Goal: Transaction & Acquisition: Purchase product/service

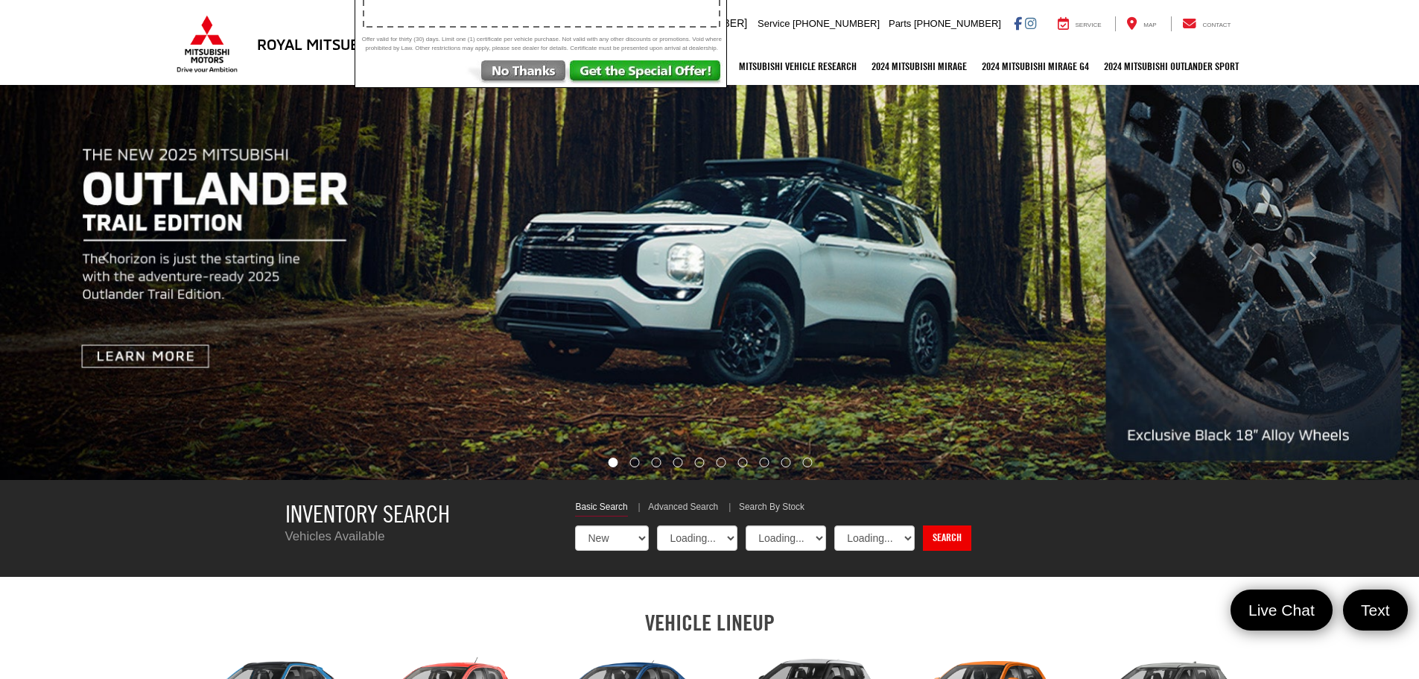
select select "Mitsubishi"
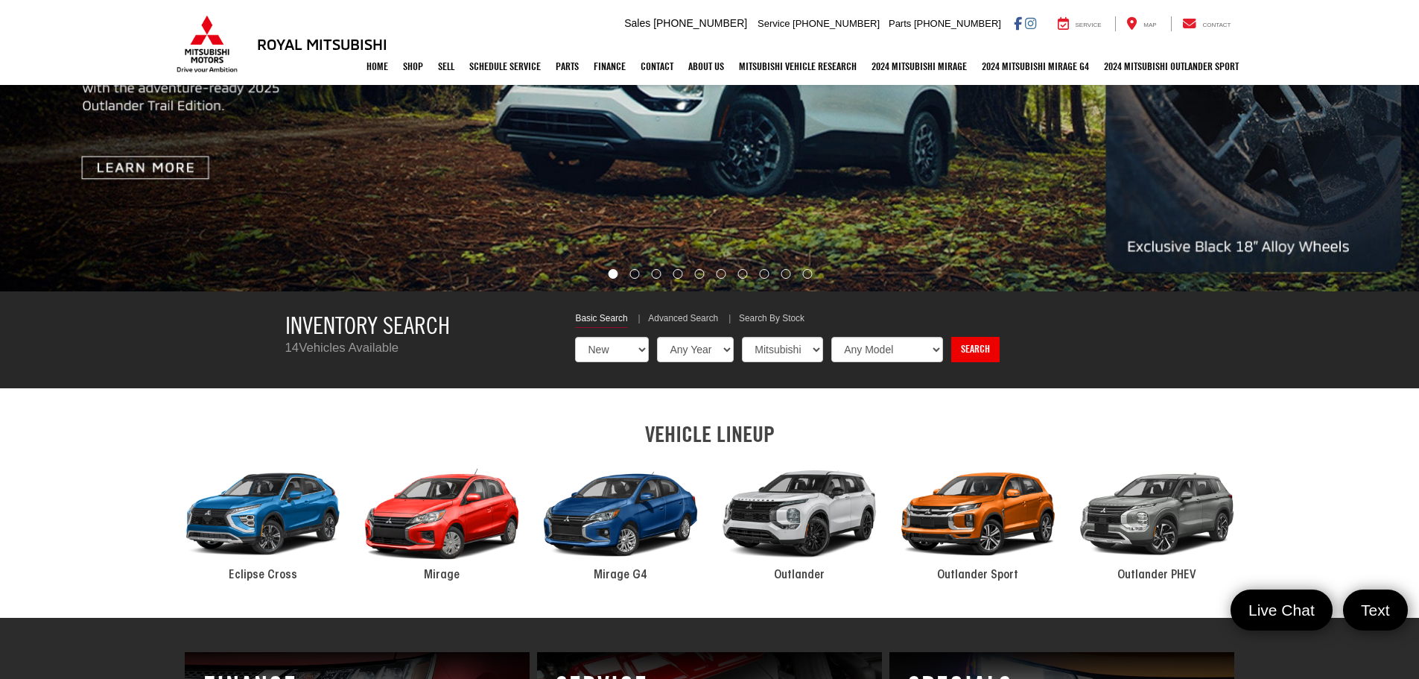
scroll to position [397, 0]
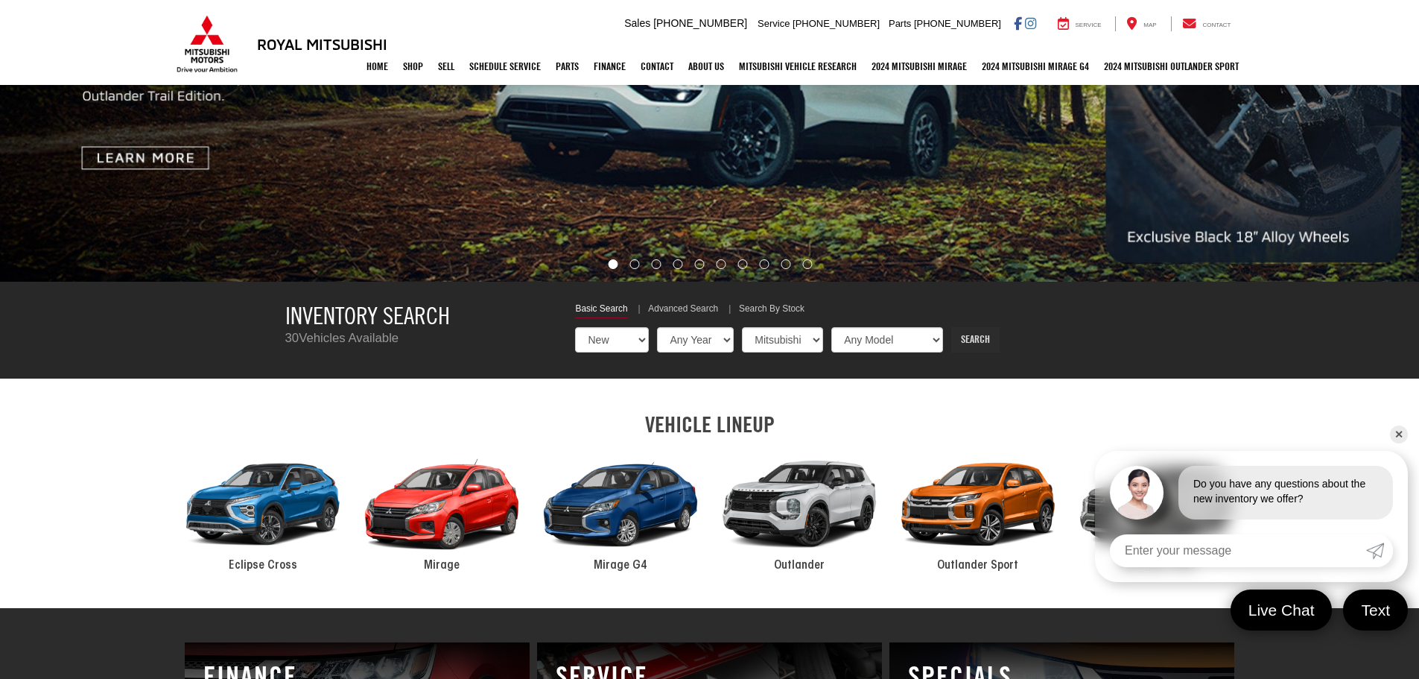
click at [982, 334] on link "Search" at bounding box center [975, 339] width 48 height 25
click at [977, 342] on link "Search" at bounding box center [975, 339] width 48 height 25
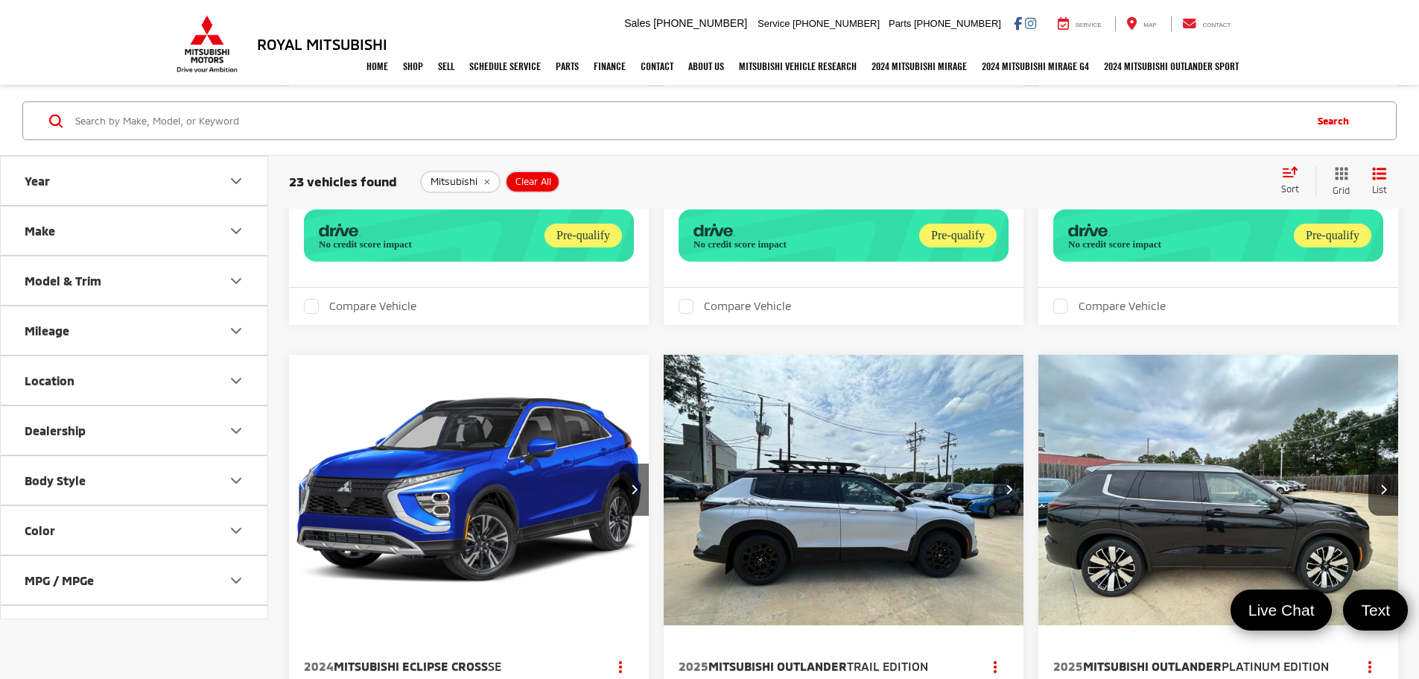
scroll to position [1456, 0]
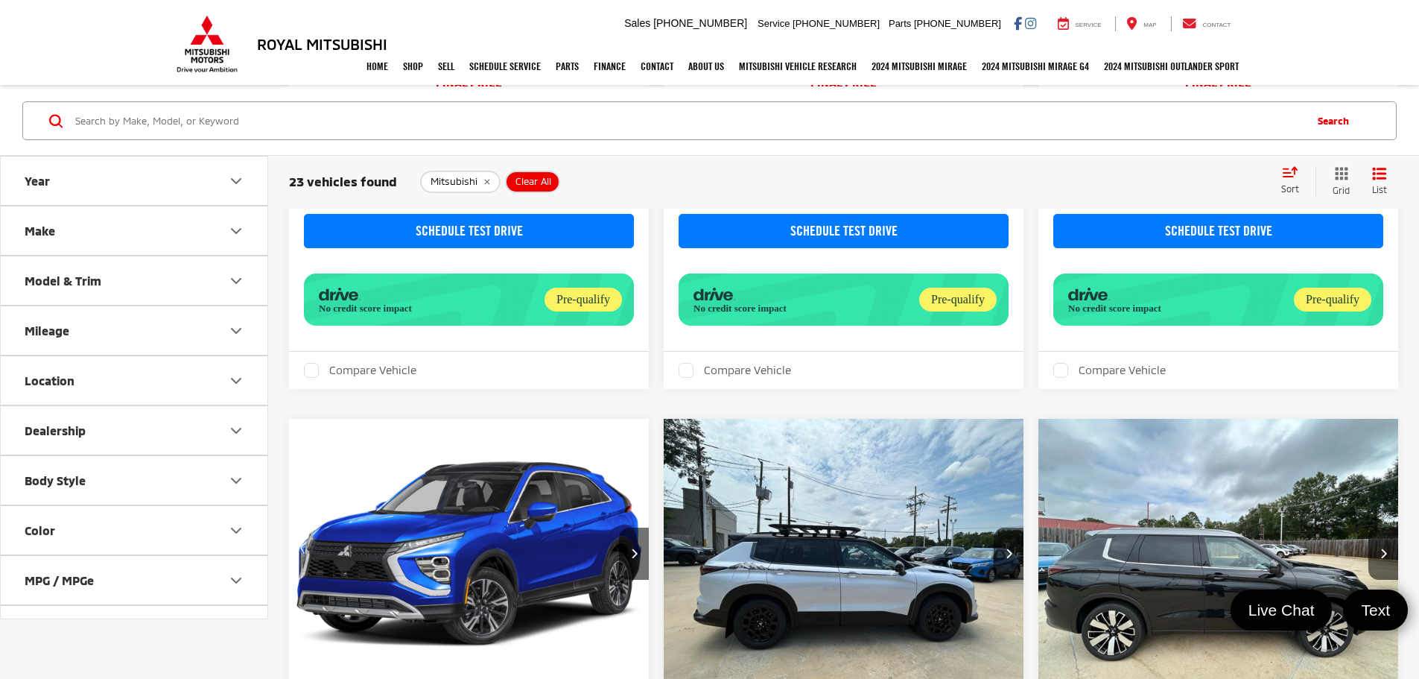
click at [851, 329] on div "2025 Mitsubishi Outlander SE Copy Link Share Print View Details VIN: [US_VEHICL…" at bounding box center [843, 433] width 1109 height 3358
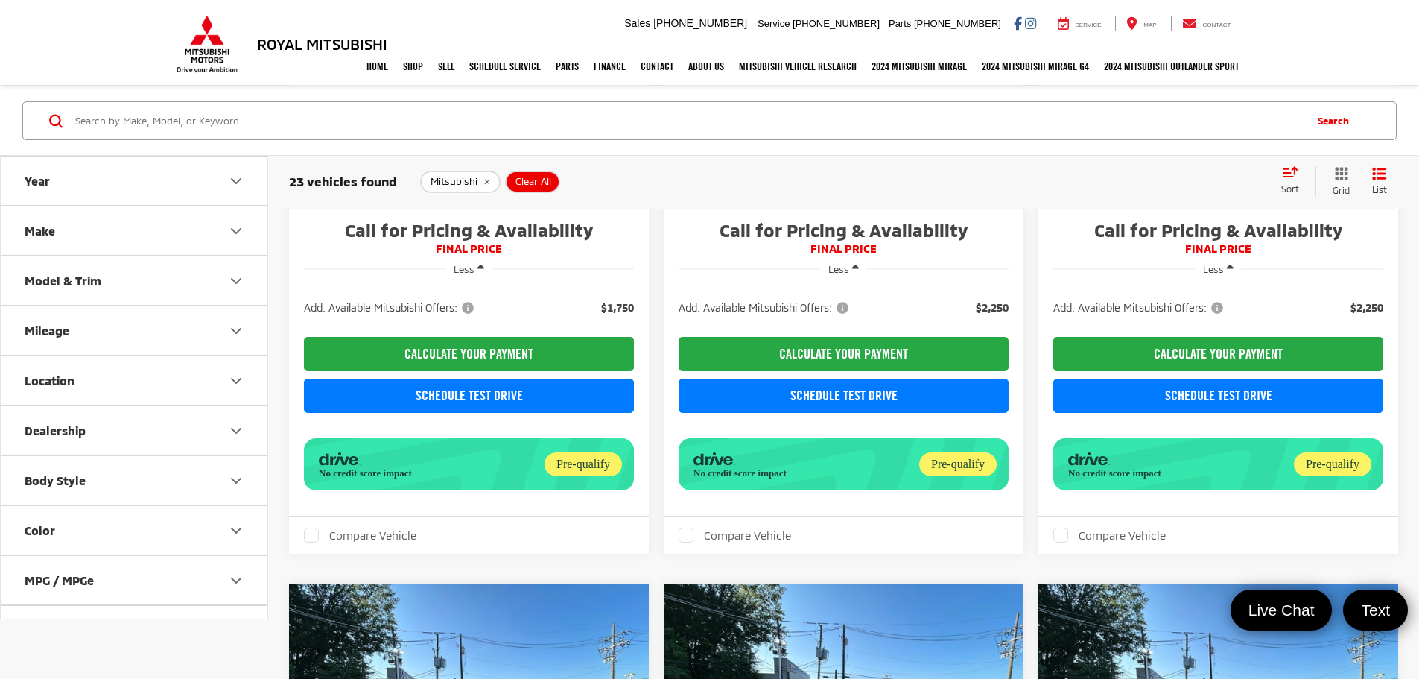
scroll to position [2251, 0]
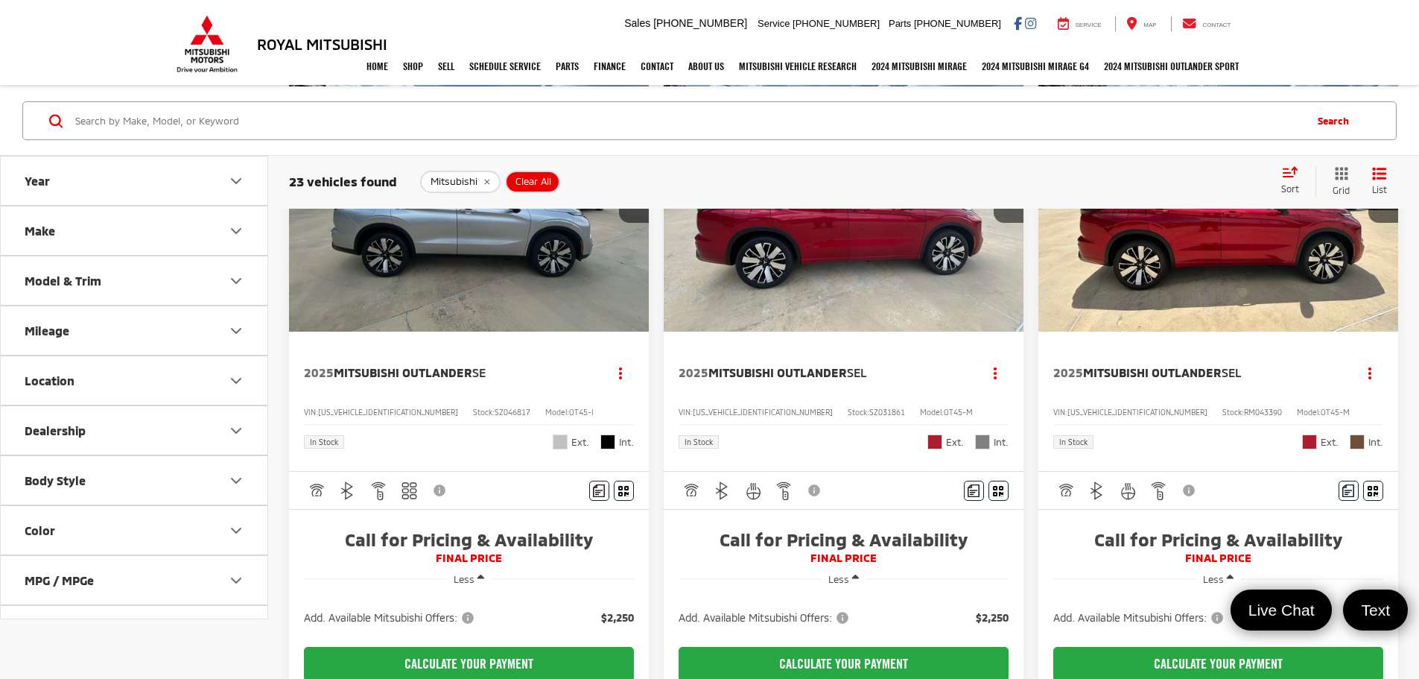
scroll to position [199, 0]
